Goal: Task Accomplishment & Management: Manage account settings

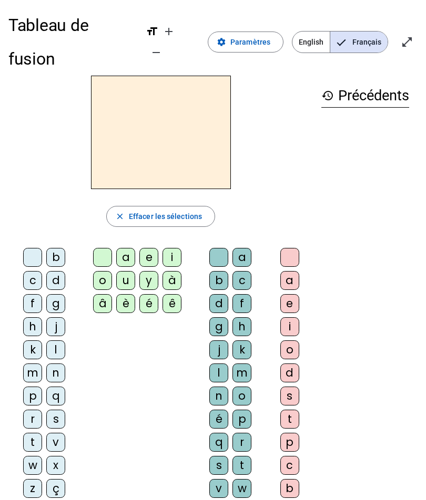
scroll to position [-1, 0]
click at [255, 36] on span "Paramètres" at bounding box center [250, 42] width 40 height 13
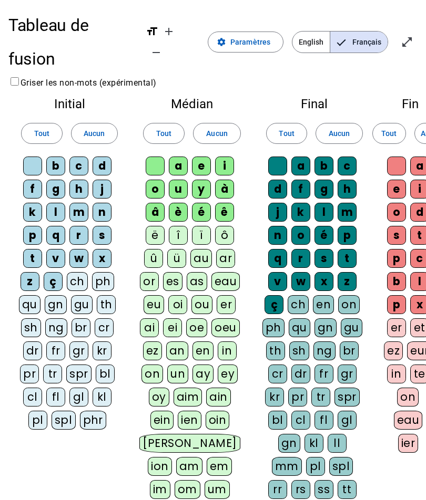
click at [37, 411] on div "pl" at bounding box center [37, 420] width 19 height 19
click at [33, 388] on div "cl" at bounding box center [32, 397] width 19 height 19
click at [59, 388] on div "fl" at bounding box center [55, 397] width 19 height 19
click at [107, 365] on div "bl" at bounding box center [105, 374] width 19 height 19
click at [83, 388] on div "gl" at bounding box center [78, 397] width 19 height 19
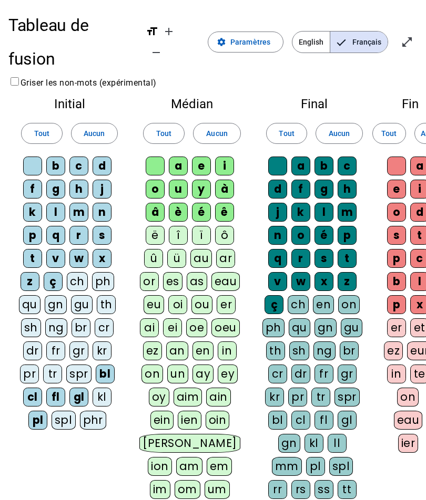
click at [203, 249] on div "au" at bounding box center [201, 258] width 22 height 19
click at [227, 272] on div "eau" at bounding box center [225, 281] width 29 height 19
click at [158, 295] on div "eu" at bounding box center [153, 304] width 20 height 19
click at [199, 318] on div "oe" at bounding box center [196, 327] width 21 height 19
click at [228, 318] on div "oeu" at bounding box center [225, 327] width 28 height 19
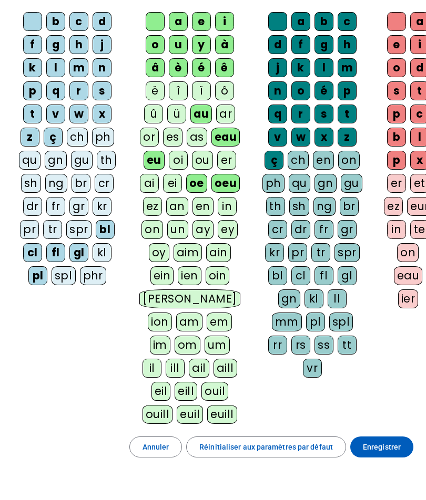
click at [399, 441] on span "Enregistrer" at bounding box center [381, 447] width 38 height 13
